Goal: Task Accomplishment & Management: Use online tool/utility

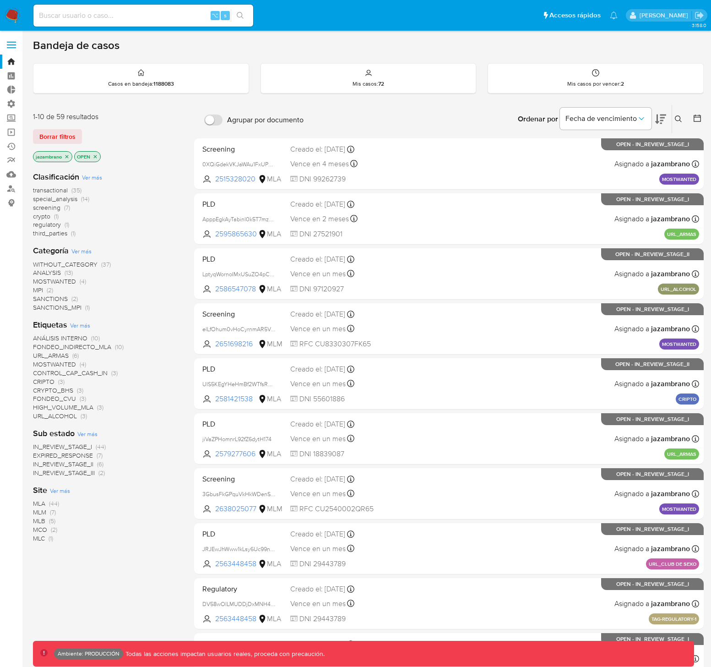
click at [9, 46] on label at bounding box center [11, 44] width 23 height 19
click at [0, 0] on input "checkbox" at bounding box center [0, 0] width 0 height 0
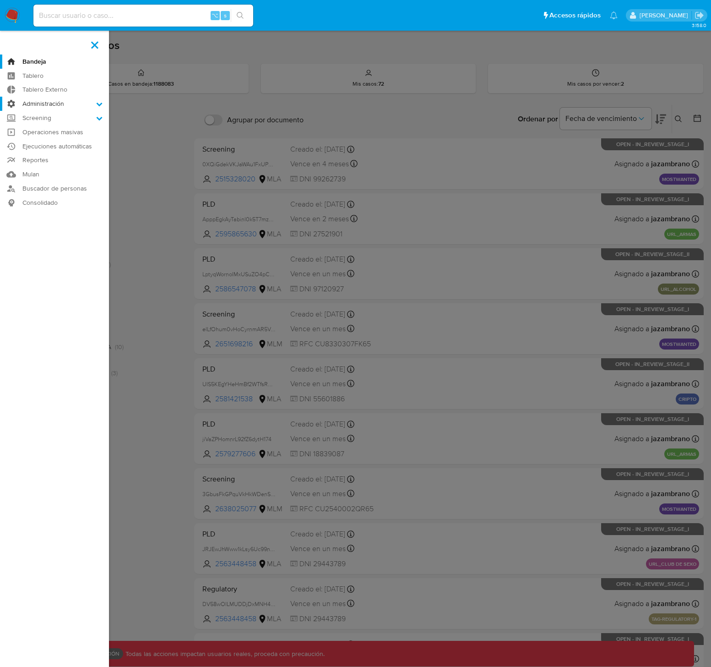
click at [60, 107] on label "Administración" at bounding box center [54, 104] width 109 height 14
click at [0, 0] on input "Administración" at bounding box center [0, 0] width 0 height 0
click at [57, 161] on link "Configuración de Casos" at bounding box center [54, 162] width 109 height 11
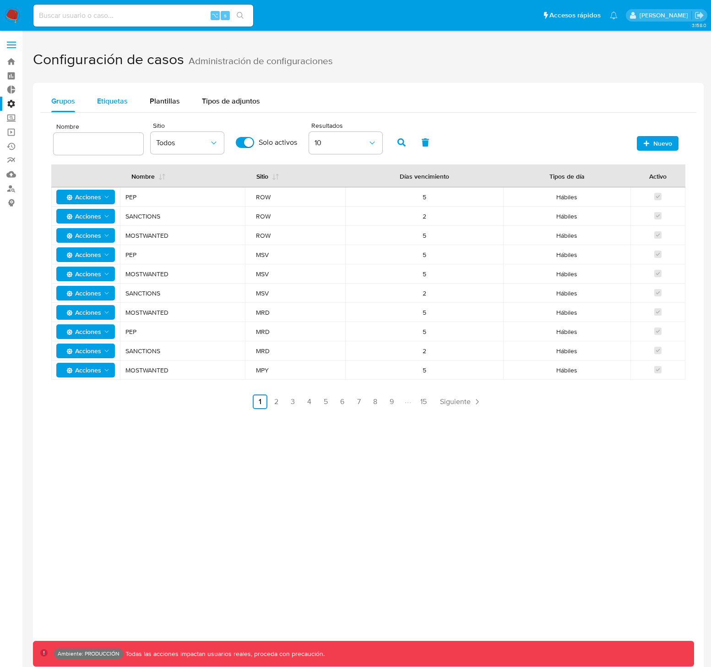
click at [109, 102] on span "Etiquetas" at bounding box center [112, 101] width 31 height 11
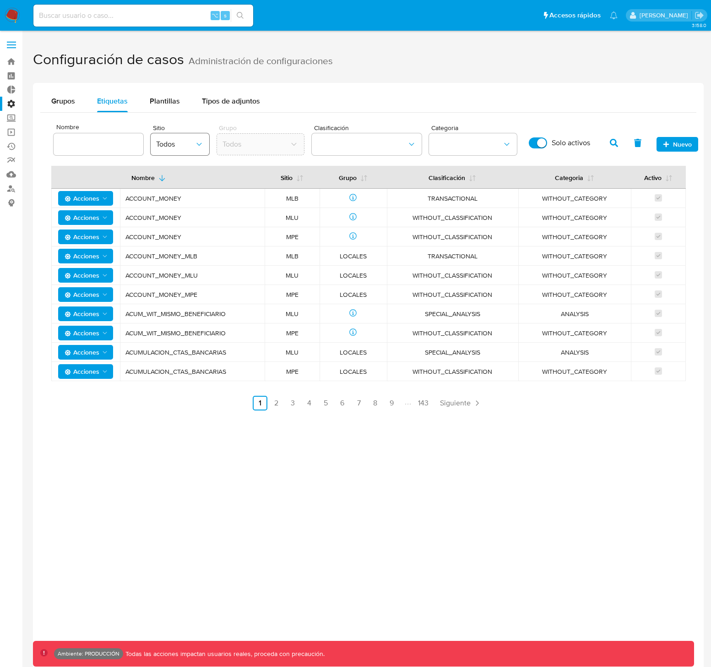
click at [201, 148] on icon "site" at bounding box center [199, 144] width 9 height 9
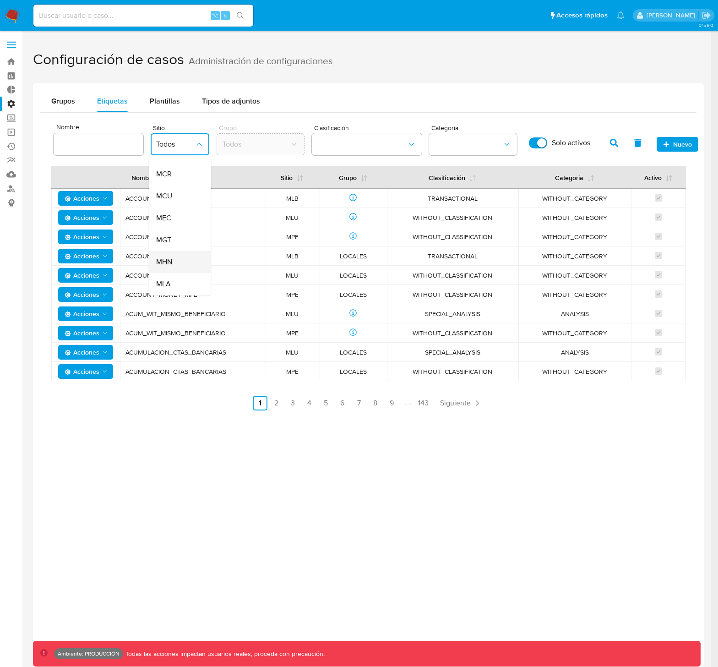
scroll to position [117, 0]
click at [172, 269] on div "MLA" at bounding box center [177, 272] width 42 height 22
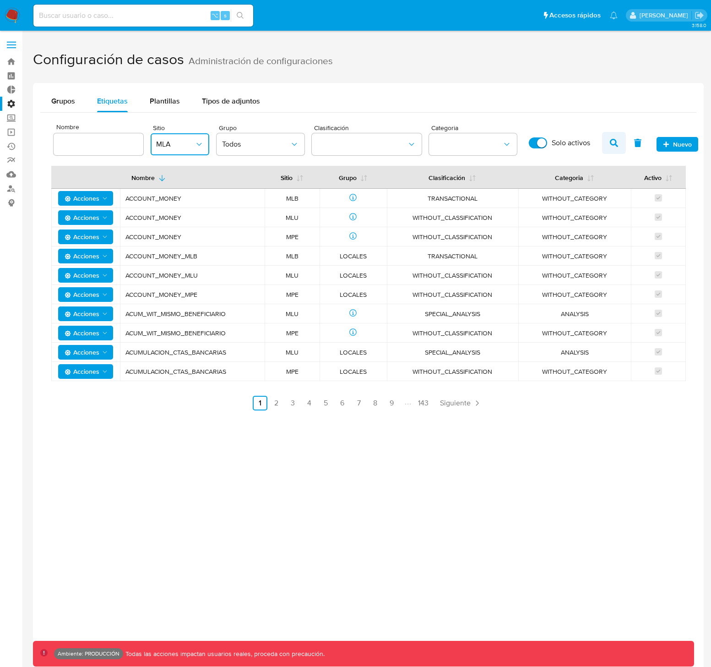
click at [607, 143] on button "button" at bounding box center [614, 143] width 24 height 22
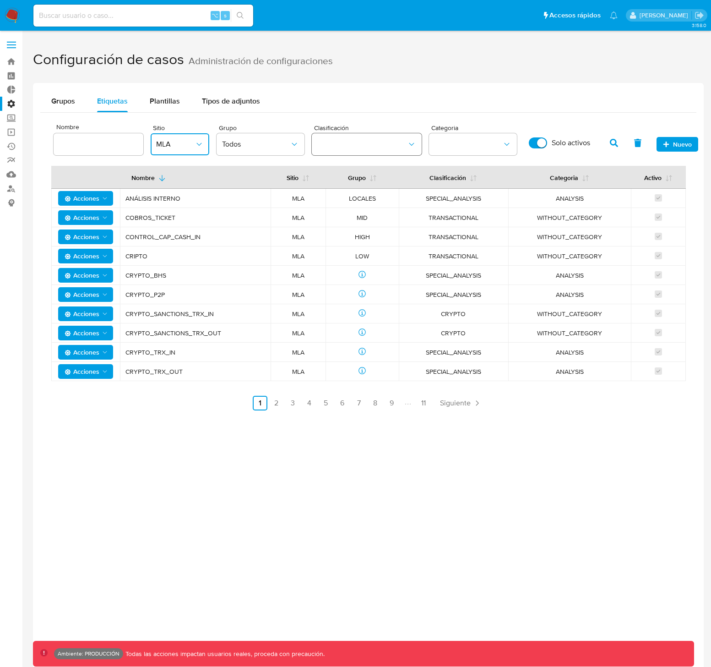
click at [359, 141] on button "classification" at bounding box center [367, 144] width 110 height 22
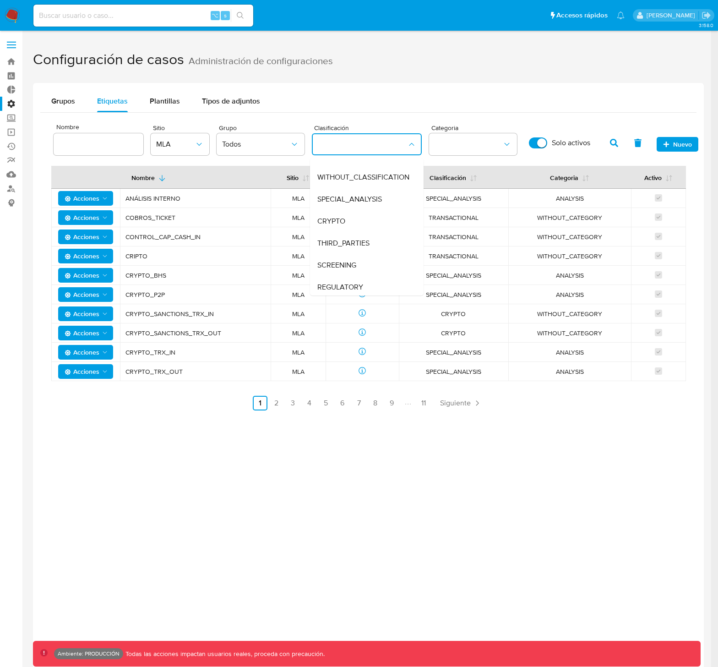
scroll to position [38, 0]
click at [355, 284] on span "REGULATORY" at bounding box center [340, 284] width 46 height 9
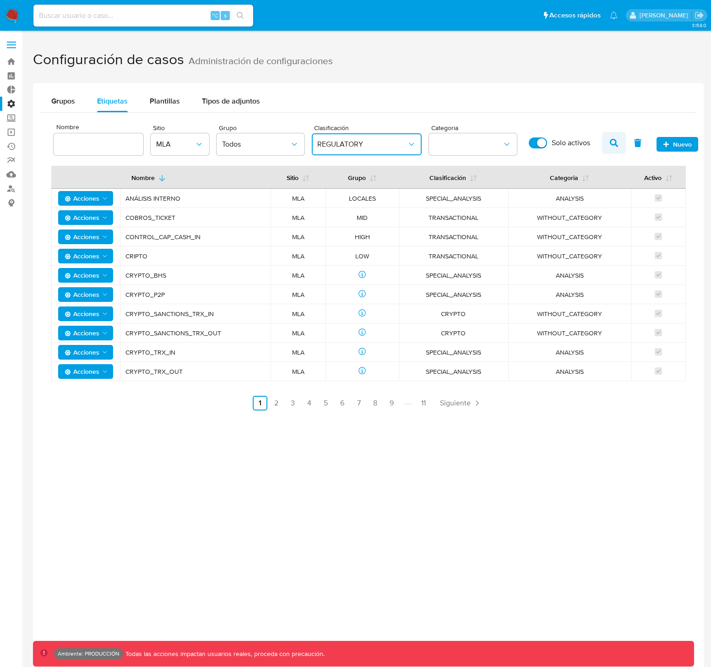
click at [611, 143] on icon "button" at bounding box center [614, 143] width 8 height 8
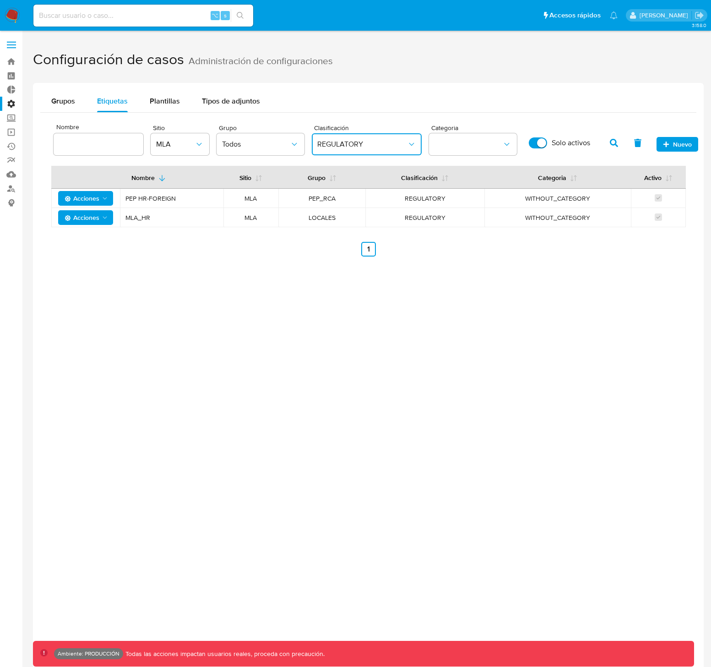
click at [565, 200] on span "WITHOUT_CATEGORY" at bounding box center [557, 198] width 125 height 8
click at [340, 137] on button "REGULATORY" at bounding box center [367, 144] width 110 height 22
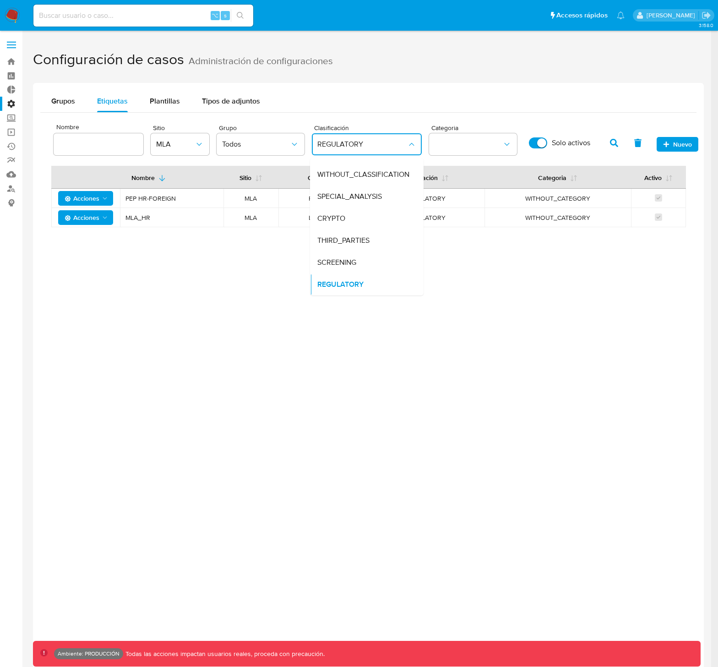
click at [505, 404] on div "Grupos Etiquetas Plantillas Tipos de adjuntos Nombre Sitio MLA Grupo Todos Clas…" at bounding box center [368, 416] width 671 height 667
